Goal: Task Accomplishment & Management: Use online tool/utility

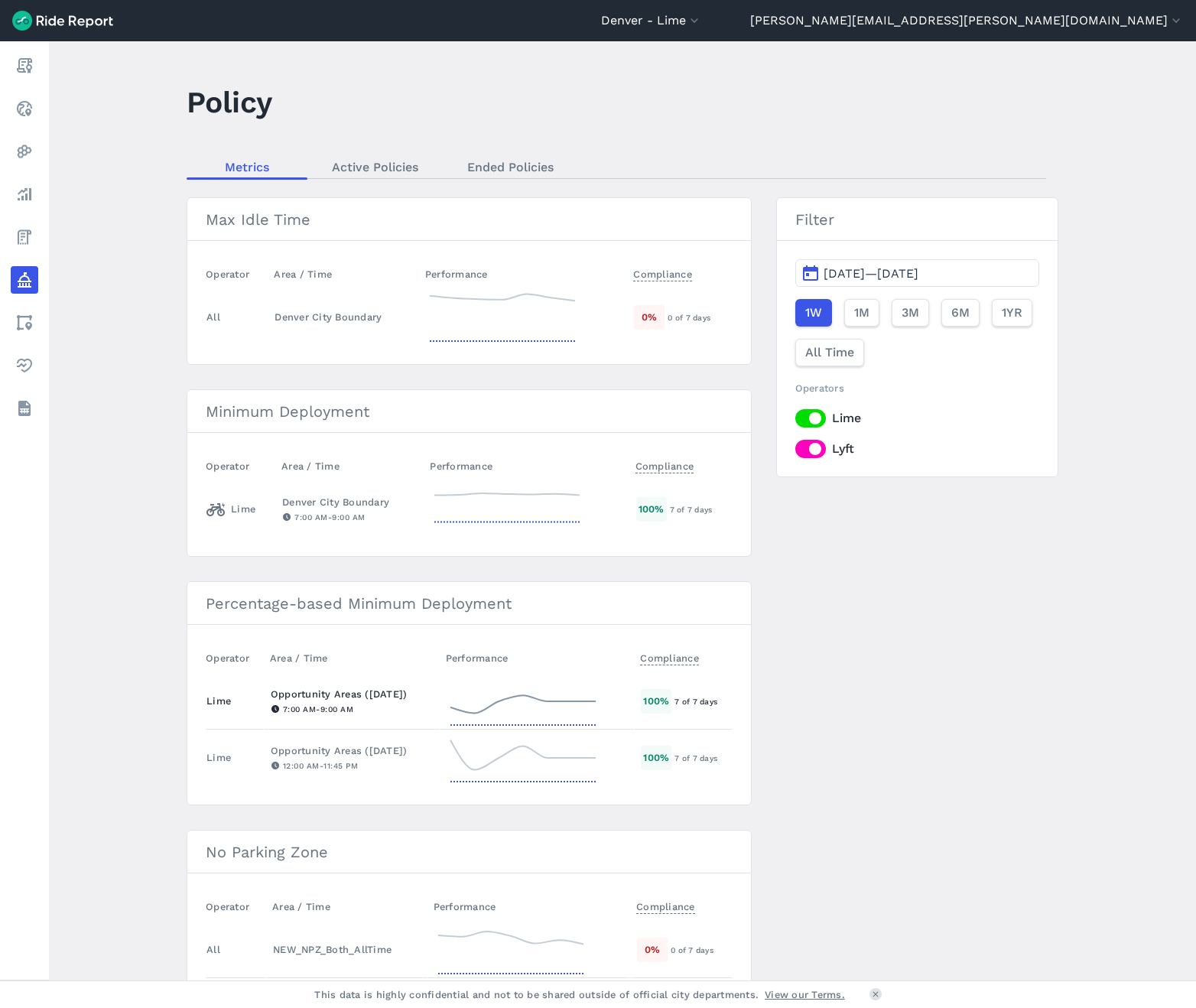
click at [545, 692] on icon at bounding box center [524, 702] width 153 height 55
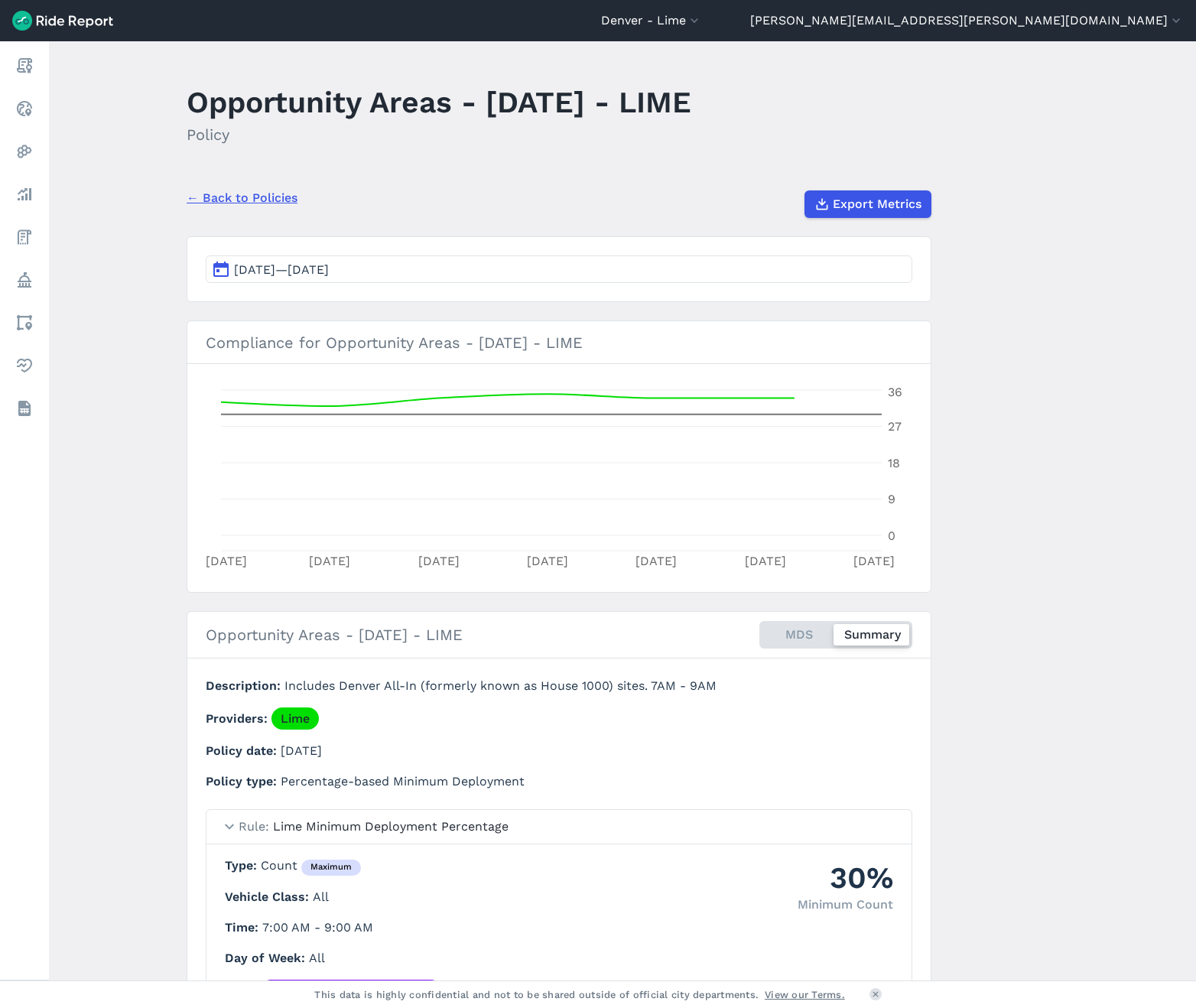
click at [481, 265] on button "[DATE]—[DATE]" at bounding box center [559, 269] width 706 height 28
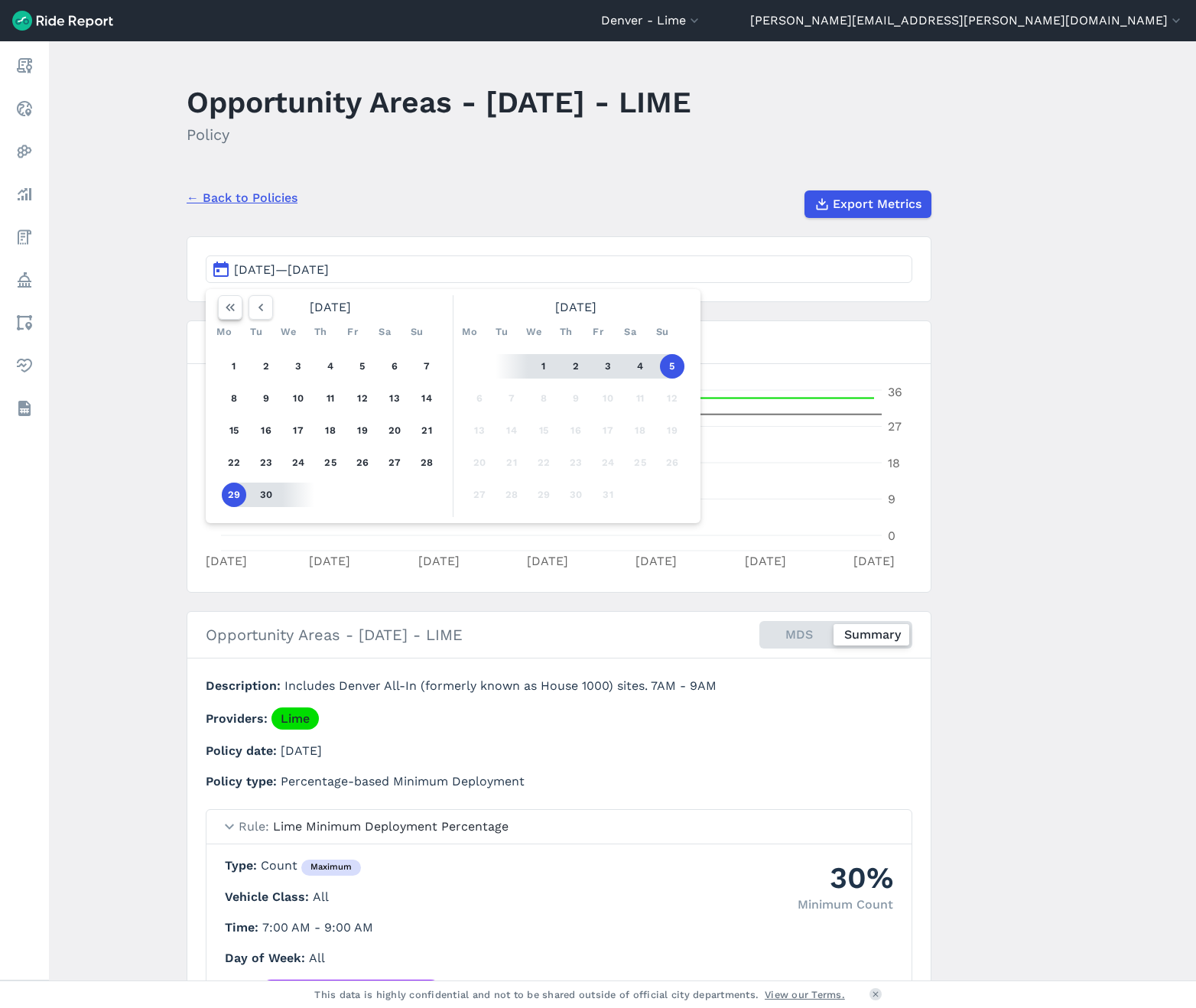
click at [223, 309] on icon "button" at bounding box center [230, 307] width 15 height 15
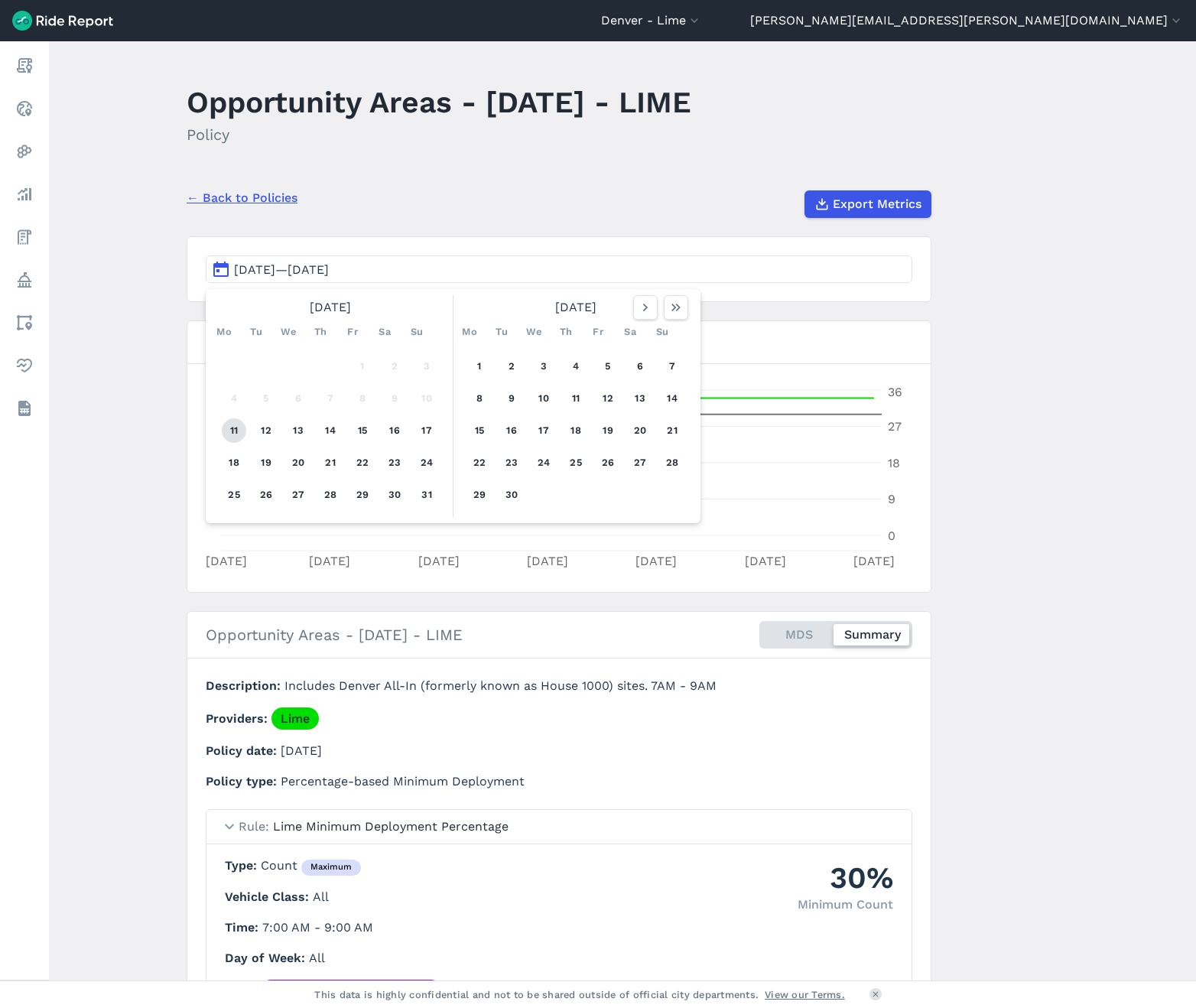
click at [227, 425] on button "11" at bounding box center [234, 430] width 24 height 24
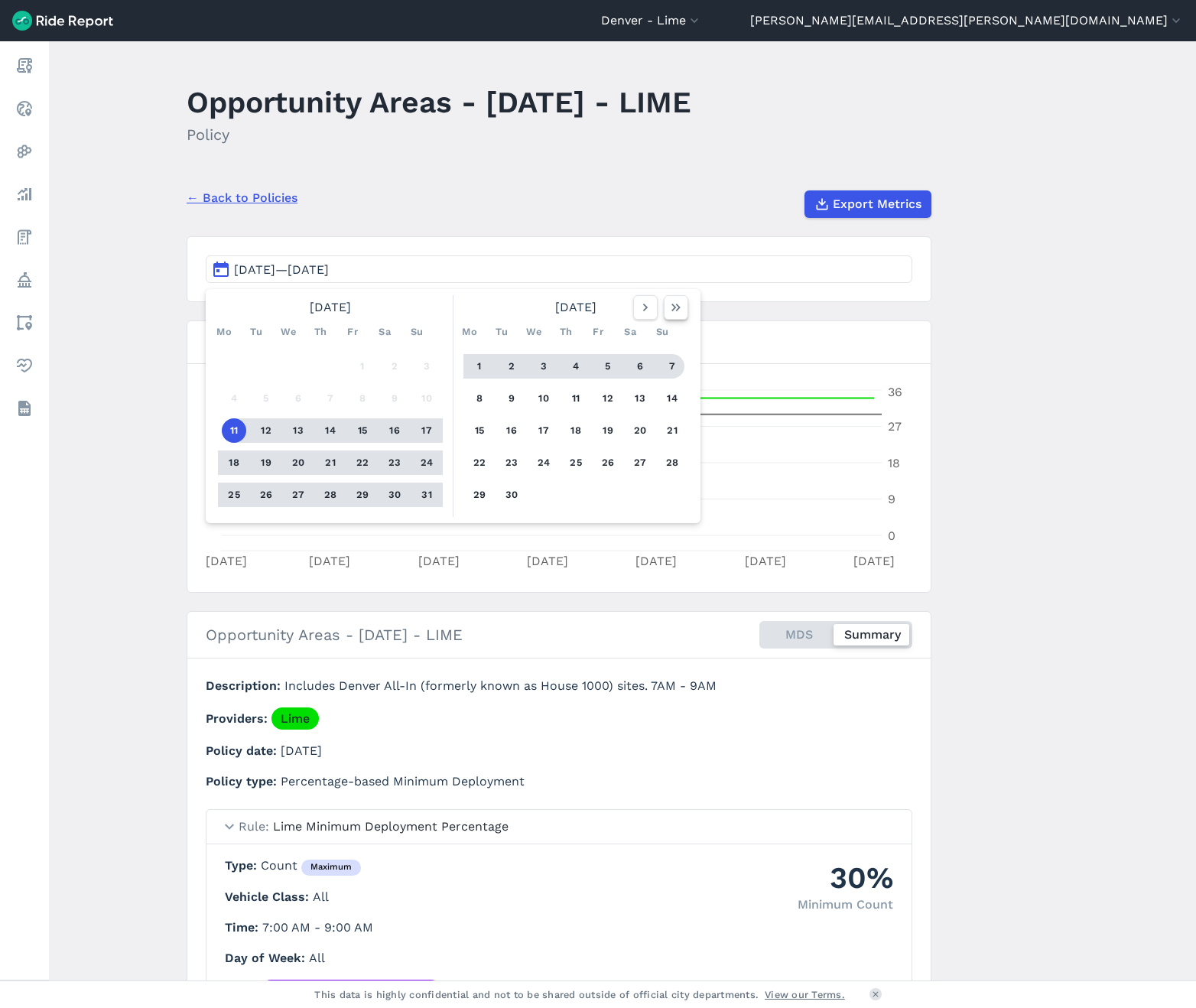
click at [680, 310] on icon "button" at bounding box center [676, 307] width 15 height 15
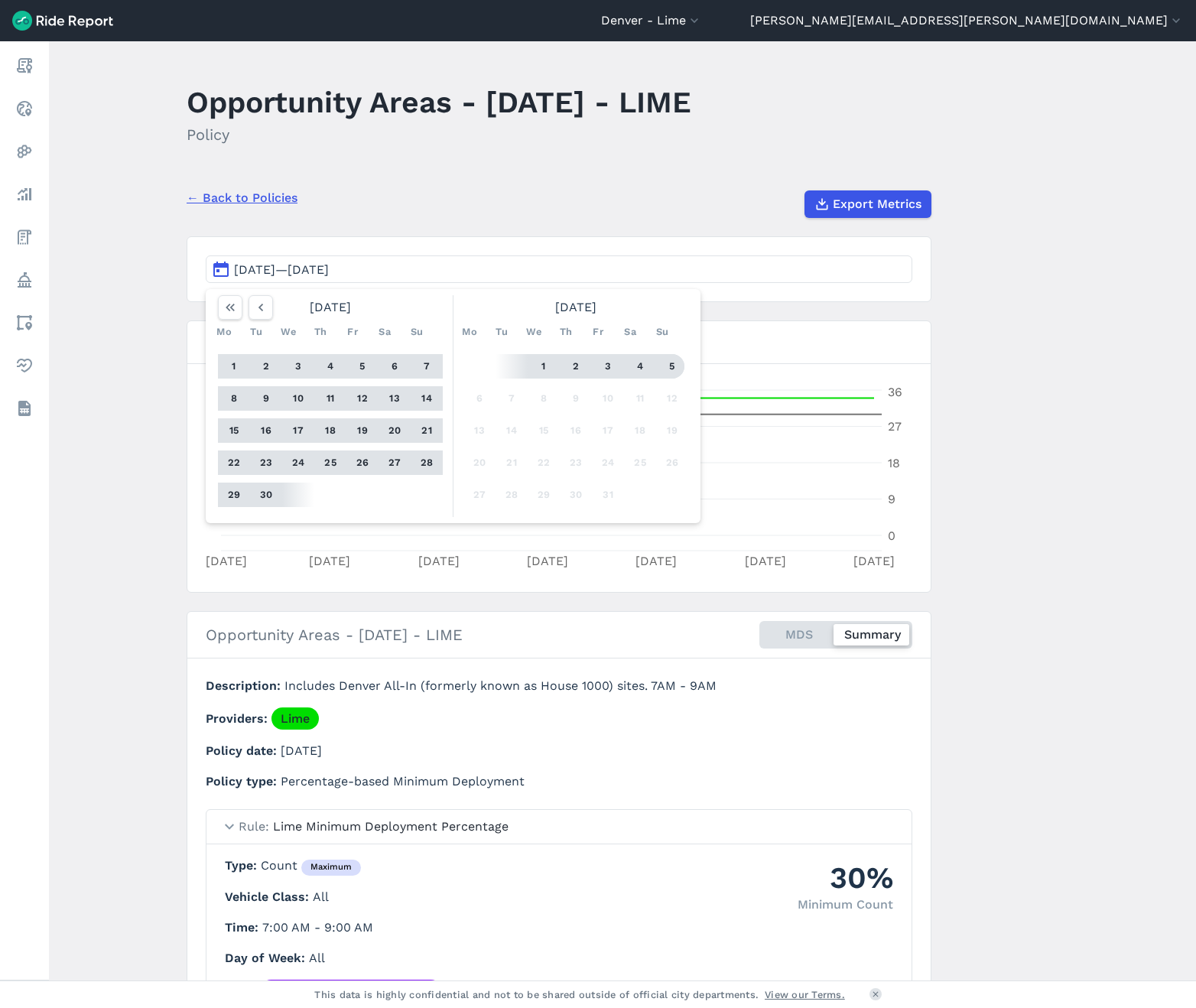
click at [672, 368] on button "5" at bounding box center [672, 366] width 24 height 24
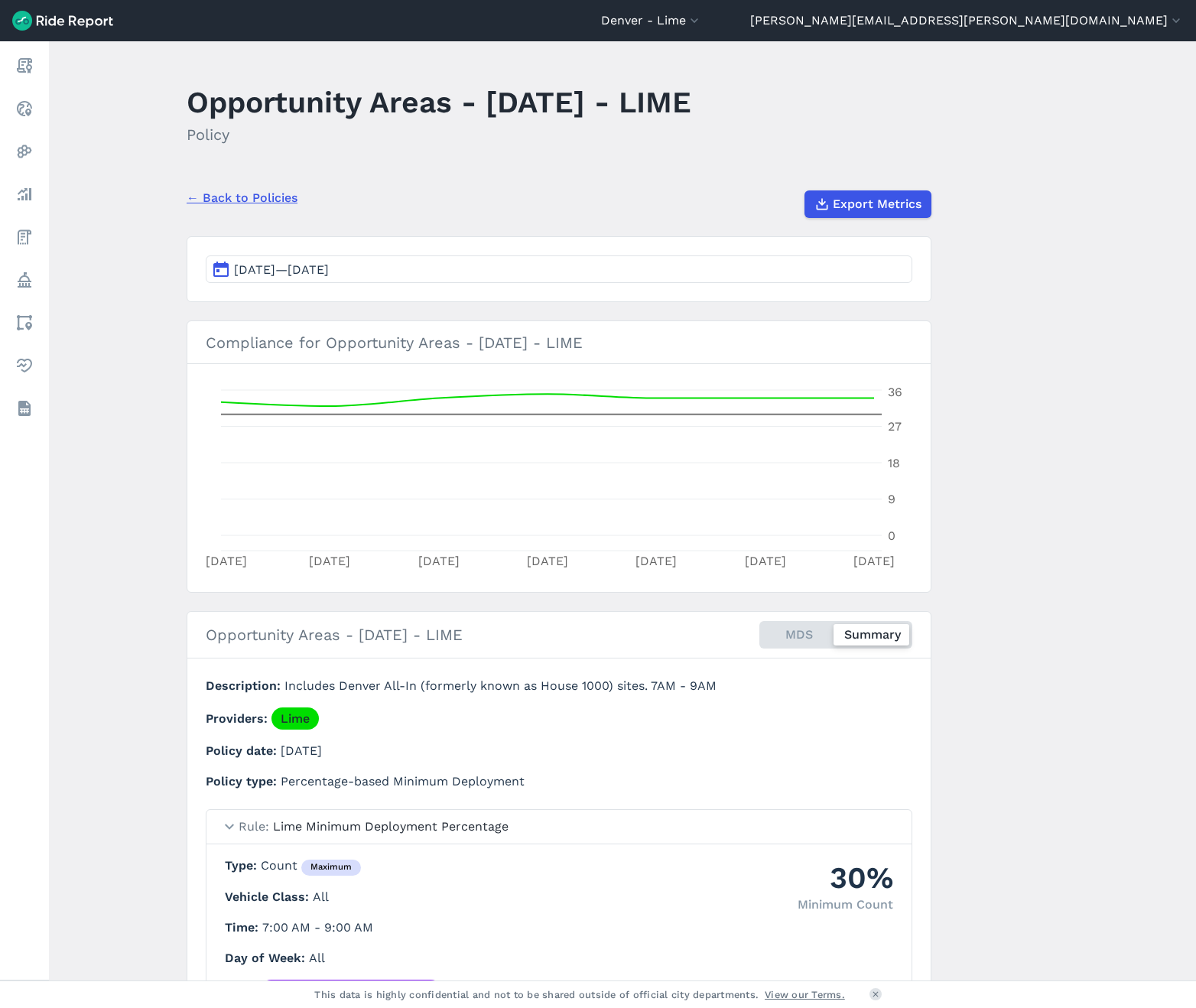
click at [453, 270] on button "[DATE]—[DATE]" at bounding box center [559, 269] width 706 height 28
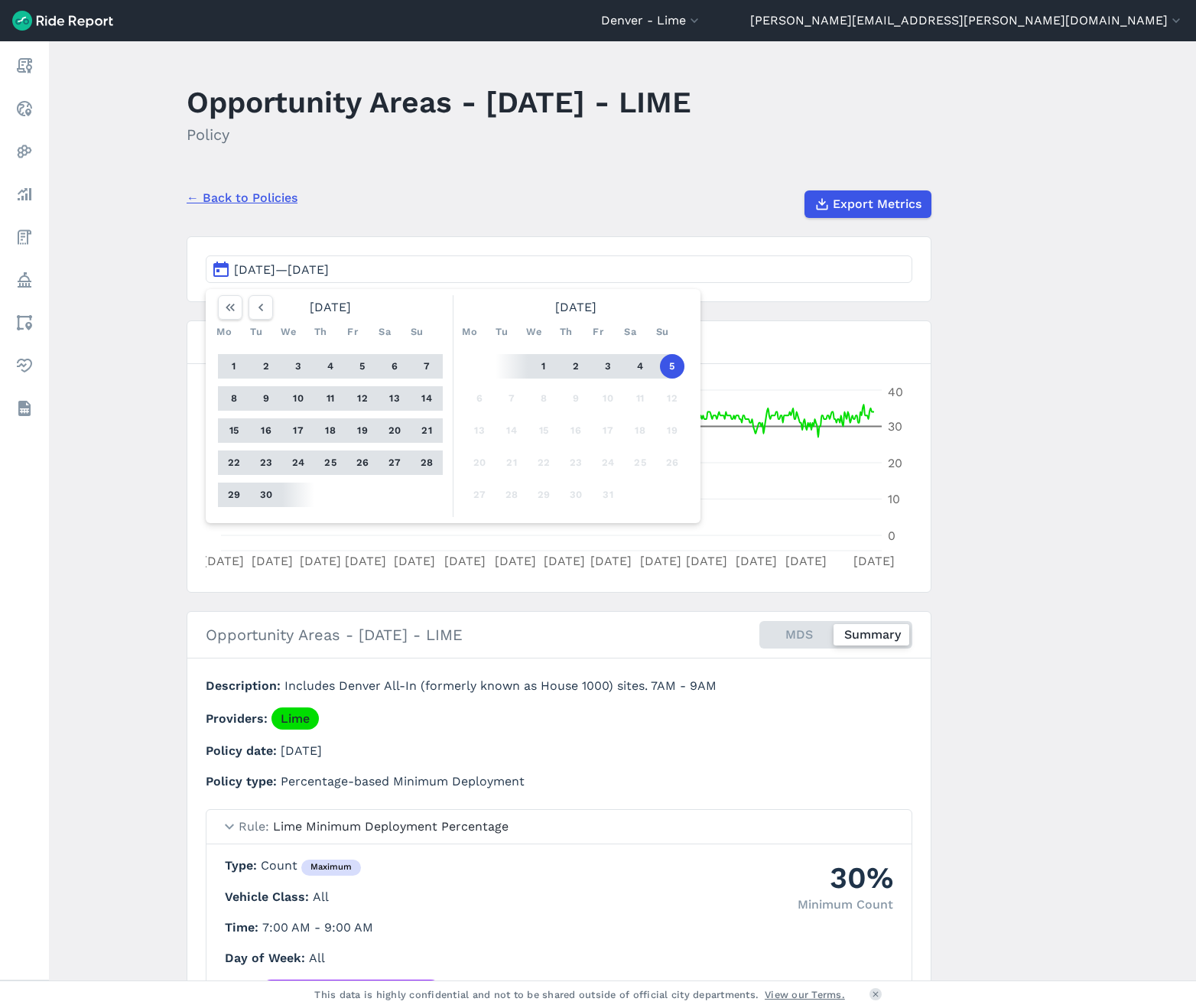
click at [1038, 381] on main "Opportunity Areas - [DATE] - LIME Policy ← Back to Policies Export Metrics [DAT…" at bounding box center [623, 510] width 1147 height 939
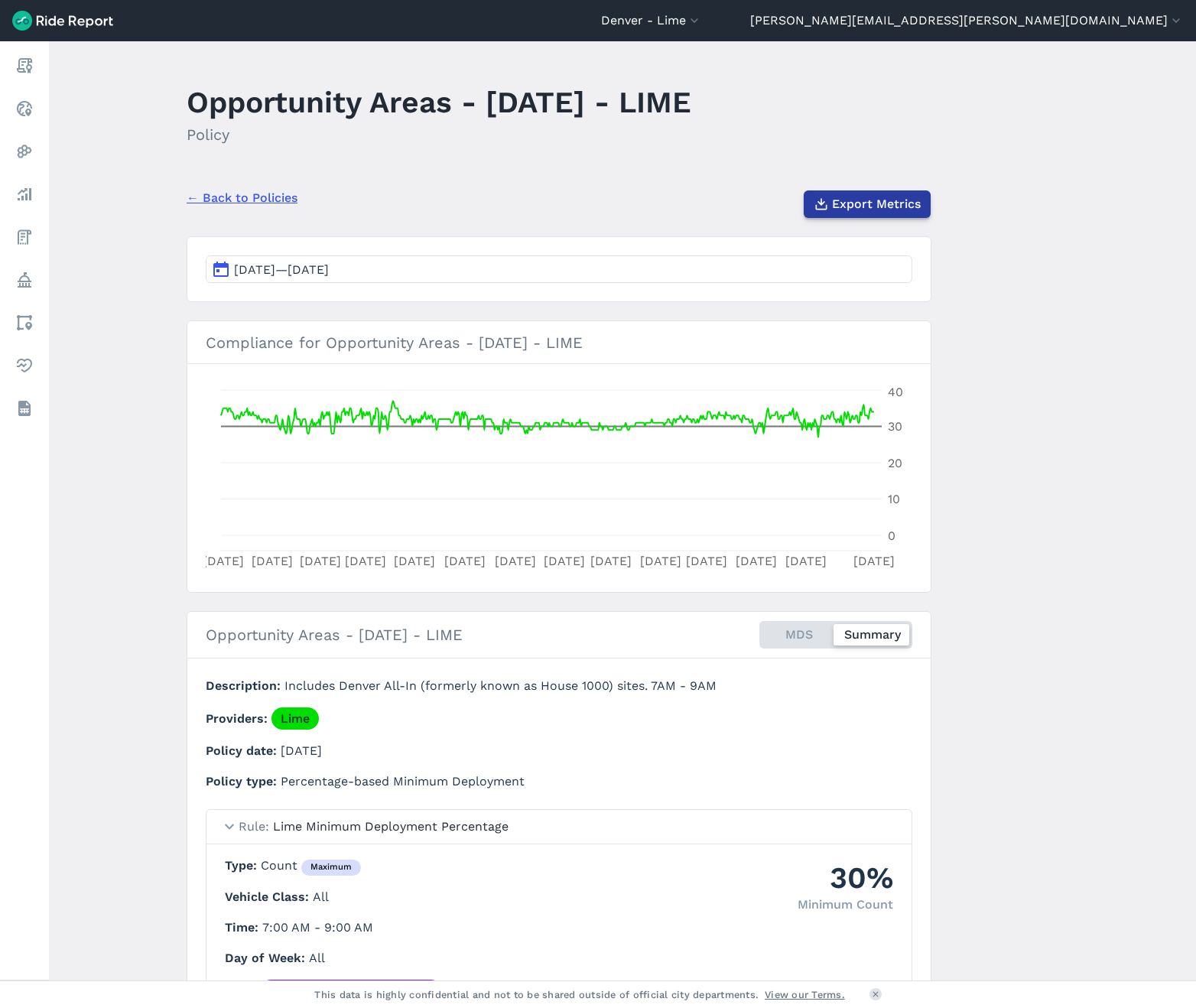
click at [854, 197] on span "Export Metrics" at bounding box center [876, 204] width 88 height 19
